Goal: Task Accomplishment & Management: Manage account settings

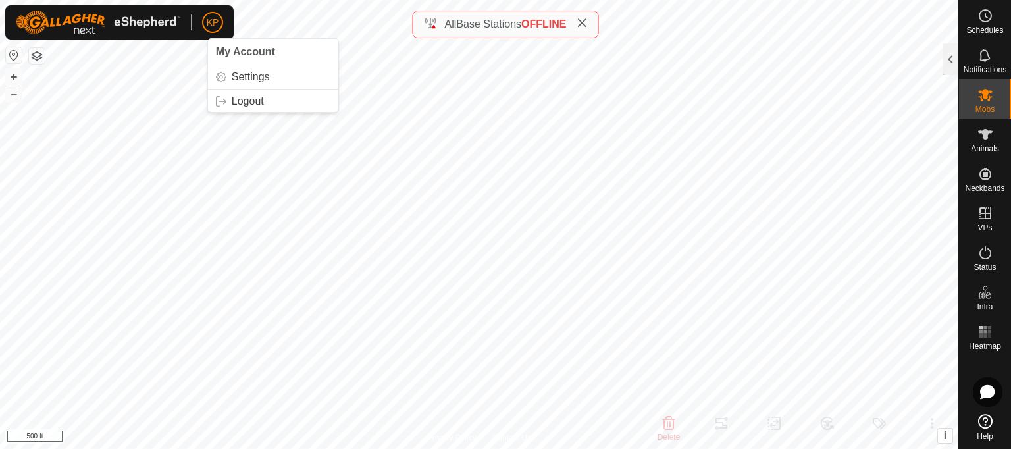
scroll to position [41, 0]
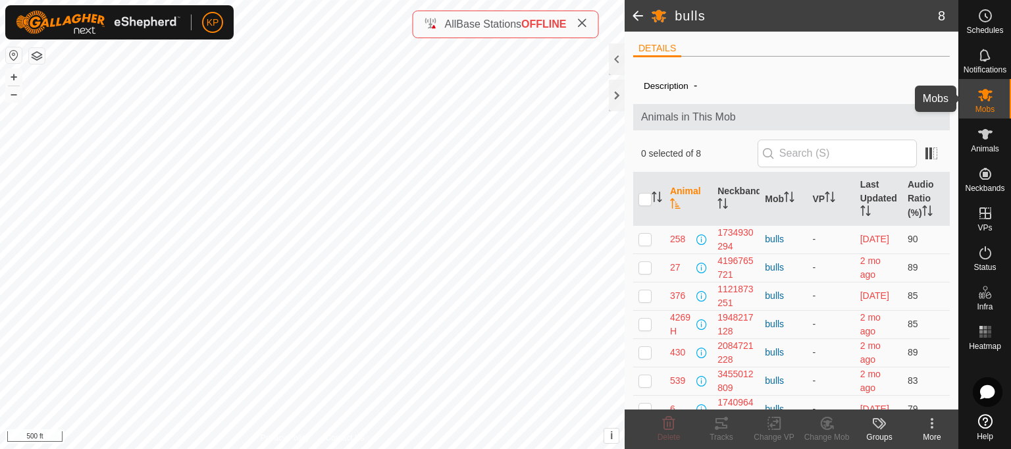
click at [982, 103] on es-mob-svg-icon at bounding box center [985, 94] width 24 height 21
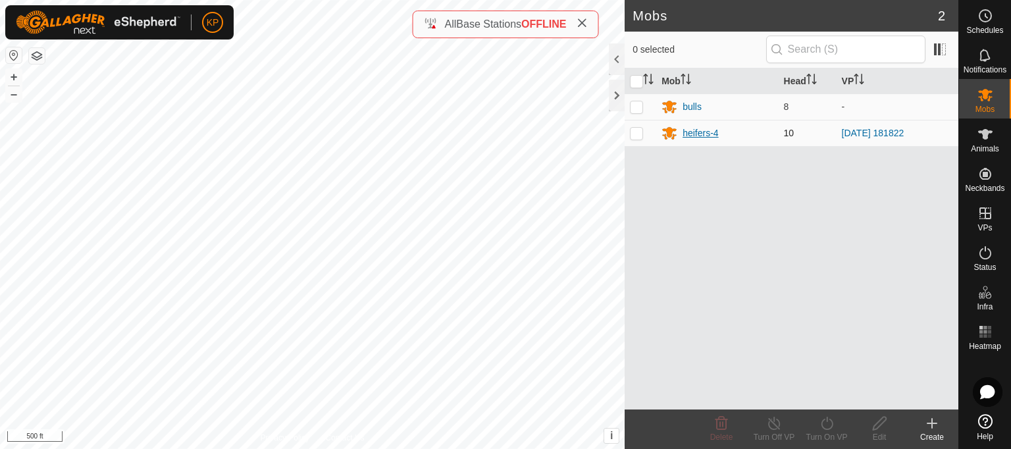
click at [692, 132] on div "heifers-4" at bounding box center [700, 133] width 36 height 14
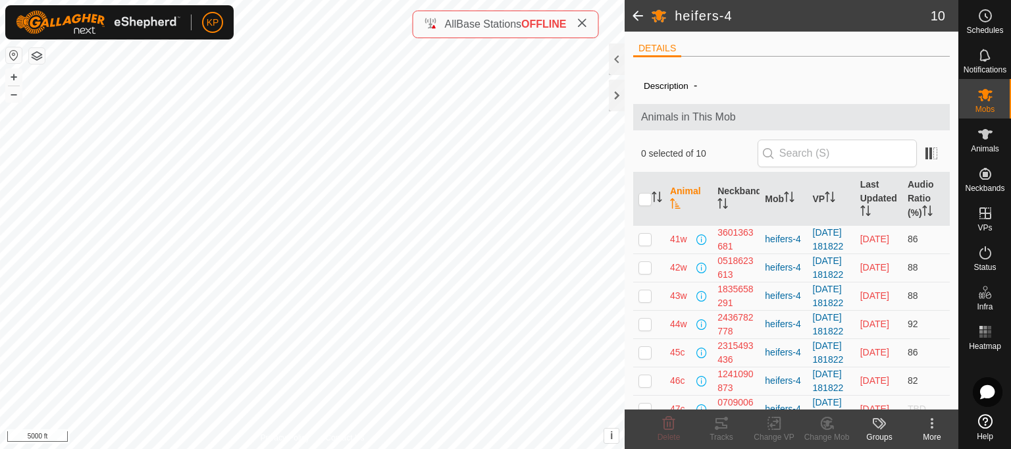
click at [0, 0] on html "KP Schedules Notifications Mobs Animals Neckbands VPs Status Infra Heatmap Help…" at bounding box center [505, 224] width 1011 height 449
click at [985, 137] on icon at bounding box center [985, 134] width 14 height 11
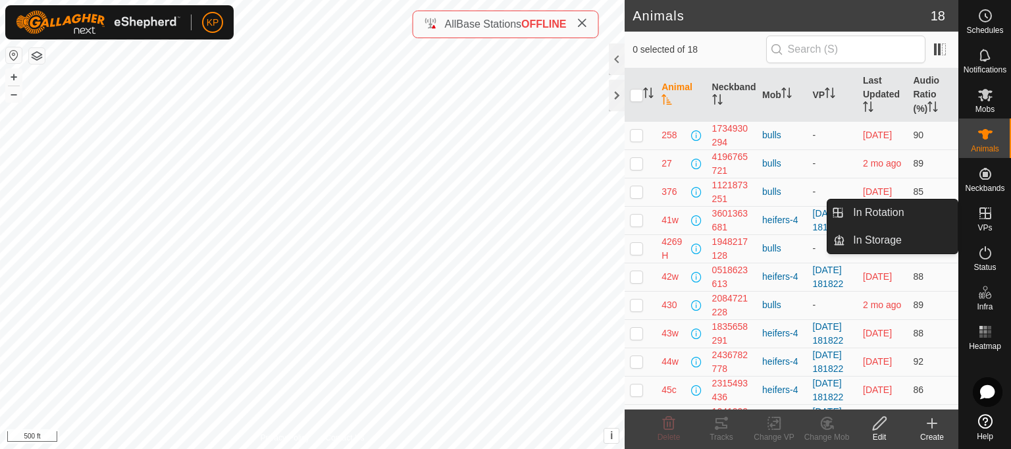
click at [982, 215] on icon at bounding box center [985, 213] width 16 height 16
click at [884, 211] on link "In Rotation" at bounding box center [901, 212] width 113 height 26
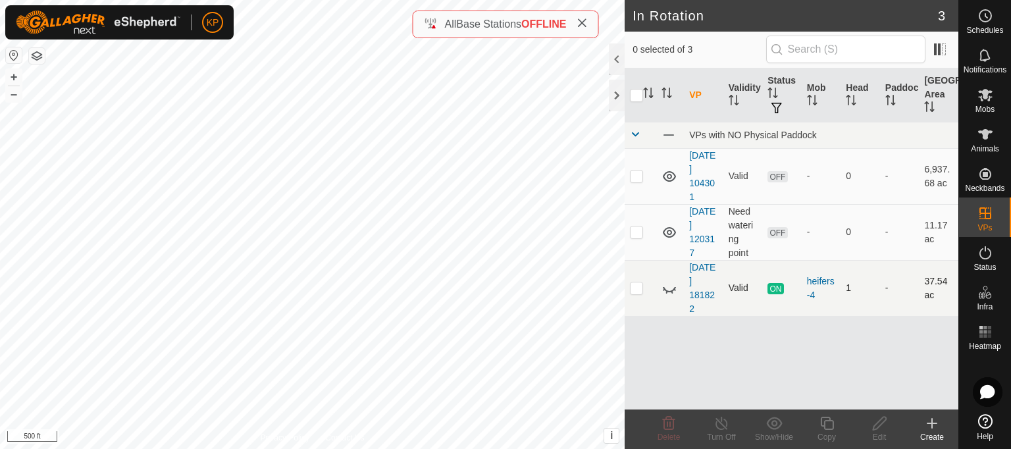
click at [667, 288] on icon at bounding box center [669, 288] width 16 height 16
click at [986, 139] on icon at bounding box center [985, 134] width 16 height 16
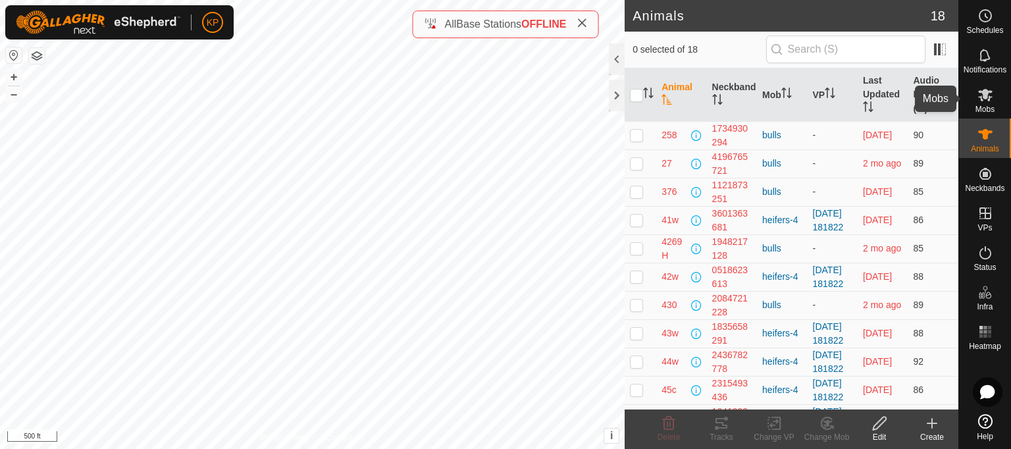
click at [985, 106] on span "Mobs" at bounding box center [984, 109] width 19 height 8
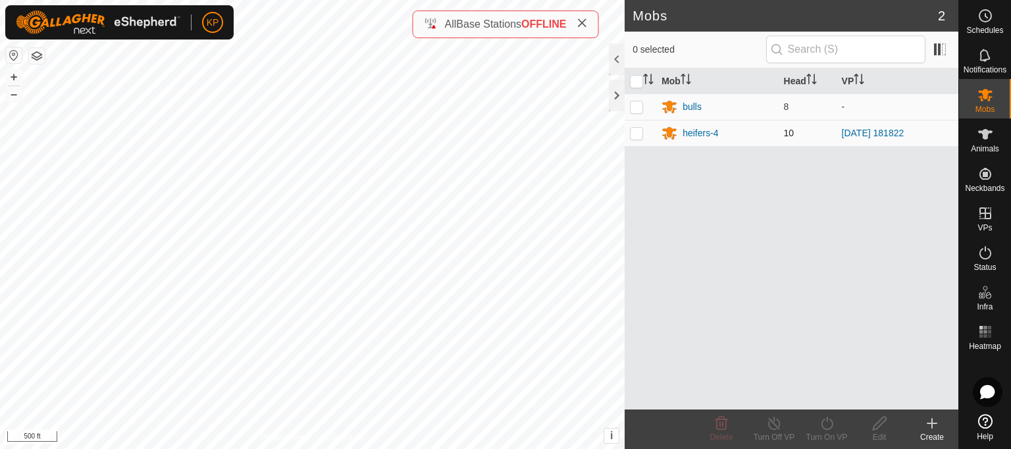
click at [636, 134] on p-checkbox at bounding box center [636, 133] width 13 height 11
checkbox input "true"
click at [696, 130] on div "heifers-4" at bounding box center [700, 133] width 36 height 14
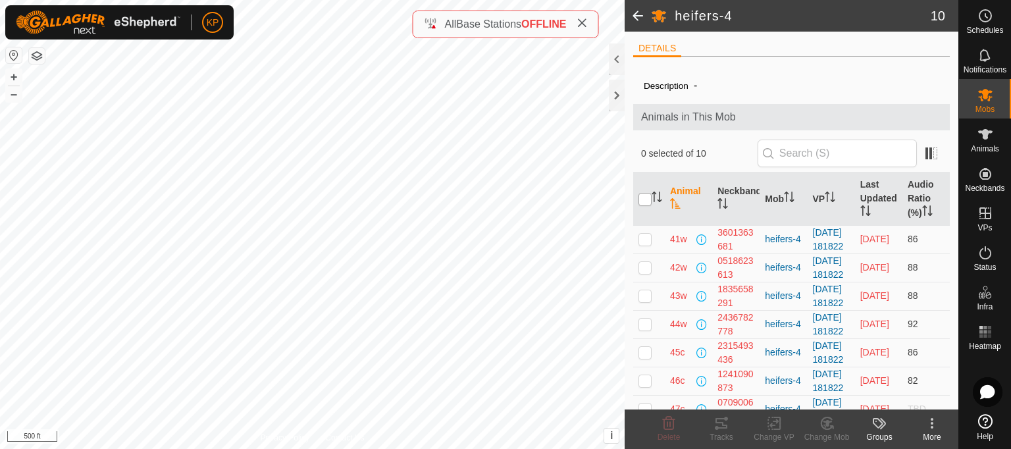
click at [644, 200] on input "checkbox" at bounding box center [644, 199] width 13 height 13
checkbox input "true"
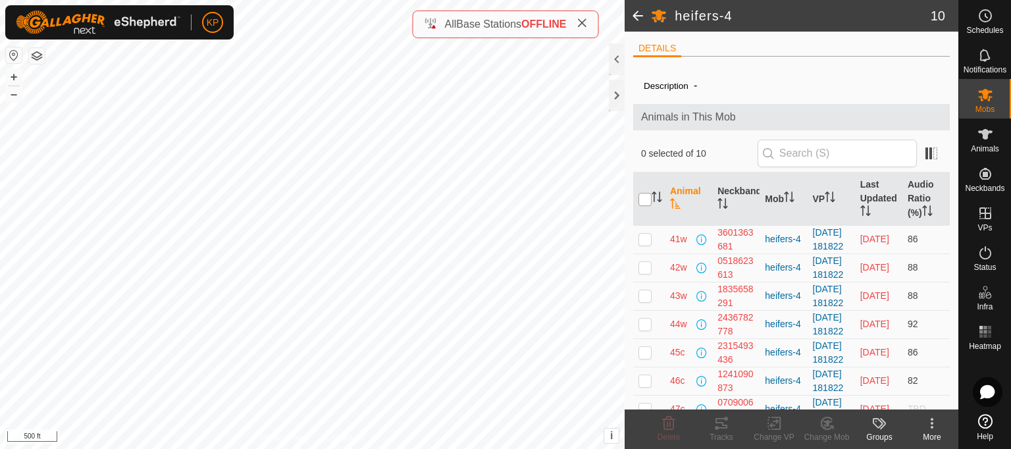
checkbox input "true"
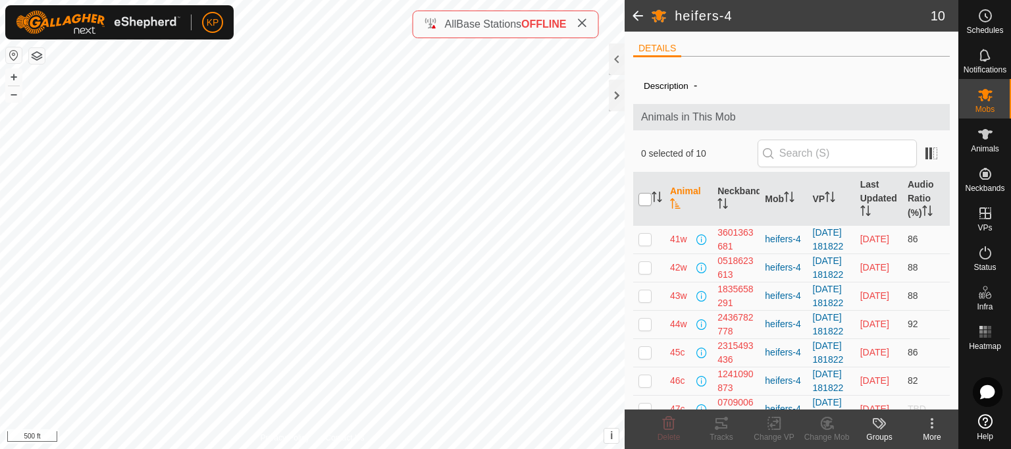
checkbox input "true"
